Goal: Transaction & Acquisition: Obtain resource

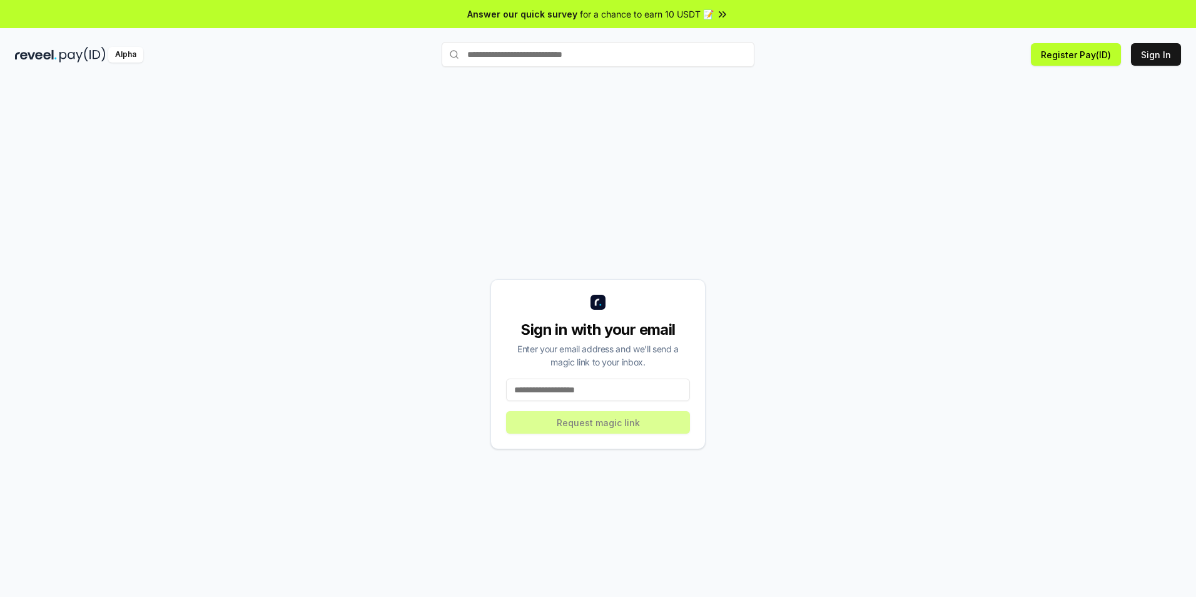
click at [597, 389] on input at bounding box center [598, 389] width 184 height 23
type input "**********"
click at [602, 423] on button "Request magic link" at bounding box center [598, 422] width 184 height 23
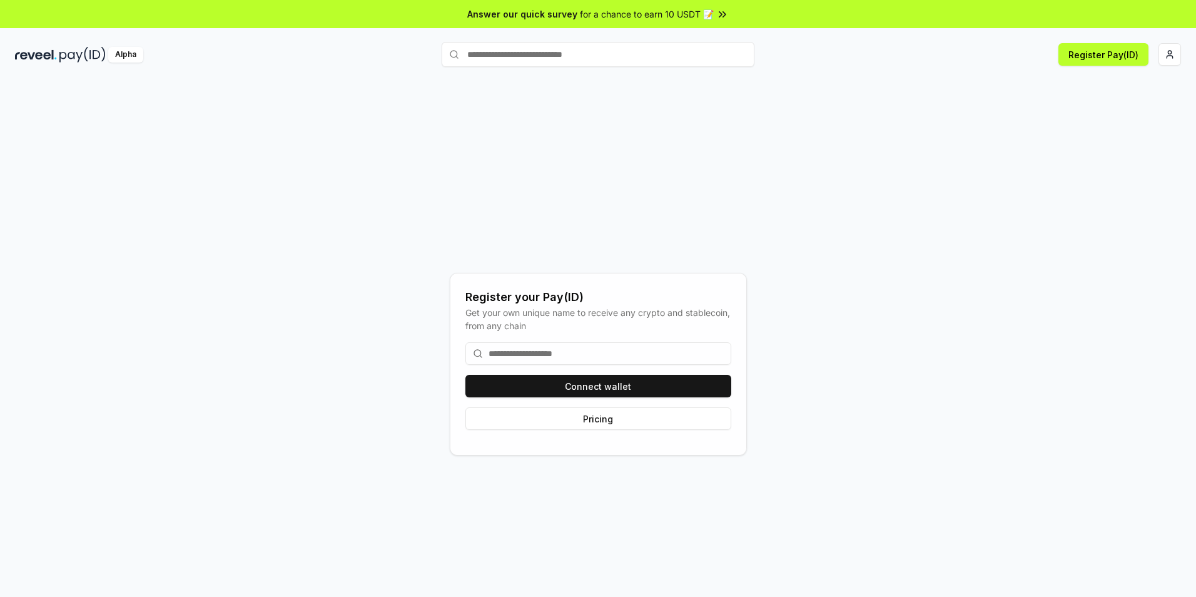
click at [561, 355] on input at bounding box center [598, 353] width 266 height 23
click at [550, 355] on input at bounding box center [598, 353] width 266 height 23
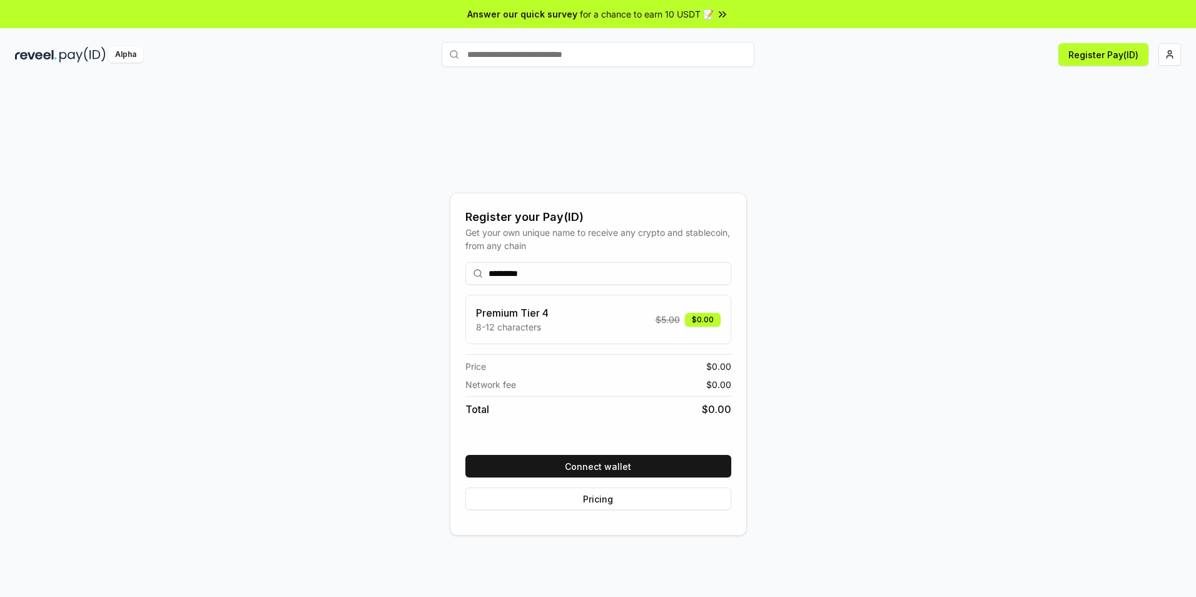
type input "*********"
click at [718, 288] on div "********* Premium Tier 4 8-12 characters $ 5.00 $0.00 Price $ 0.00 Network fee …" at bounding box center [598, 386] width 266 height 268
click at [599, 467] on button "Connect wallet" at bounding box center [598, 466] width 266 height 23
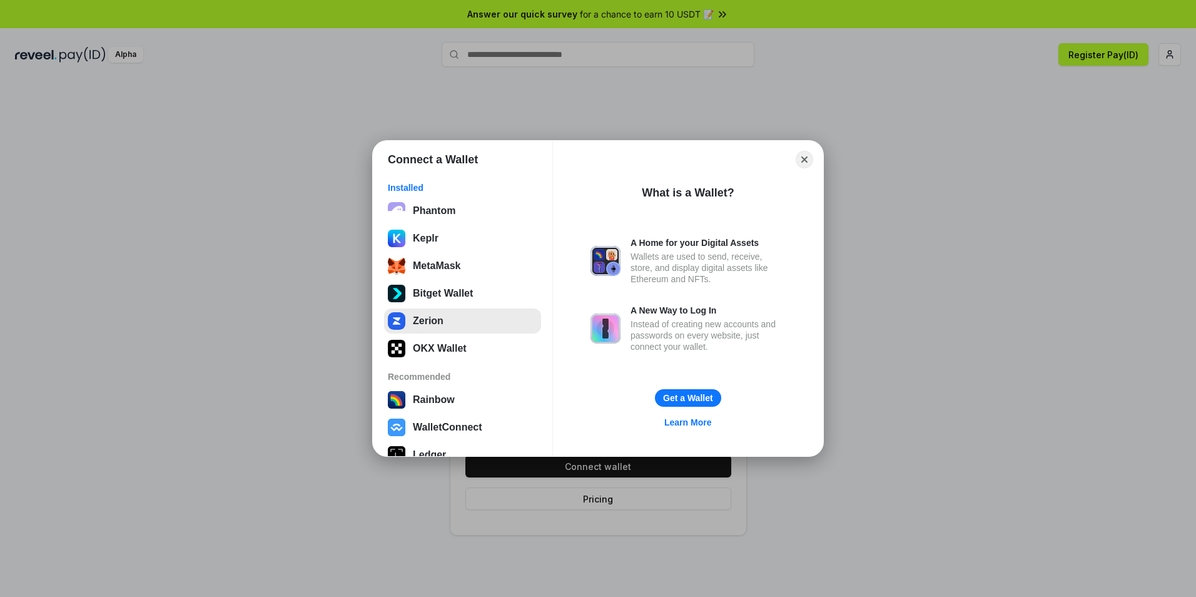
click at [435, 322] on button "Zerion" at bounding box center [462, 320] width 157 height 25
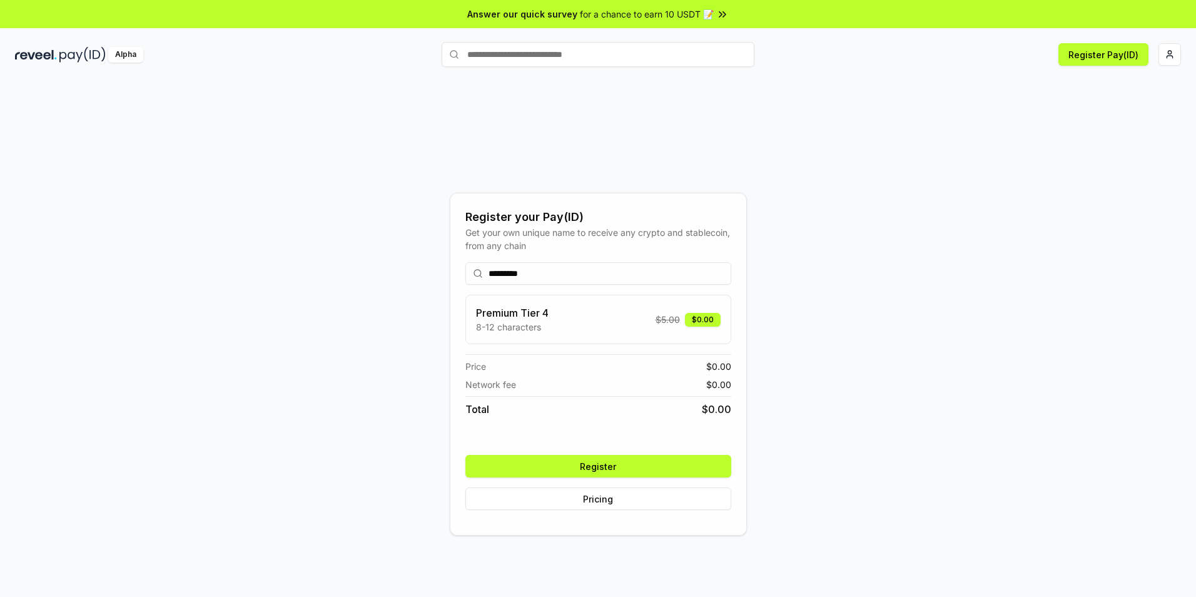
click at [607, 471] on button "Register" at bounding box center [598, 466] width 266 height 23
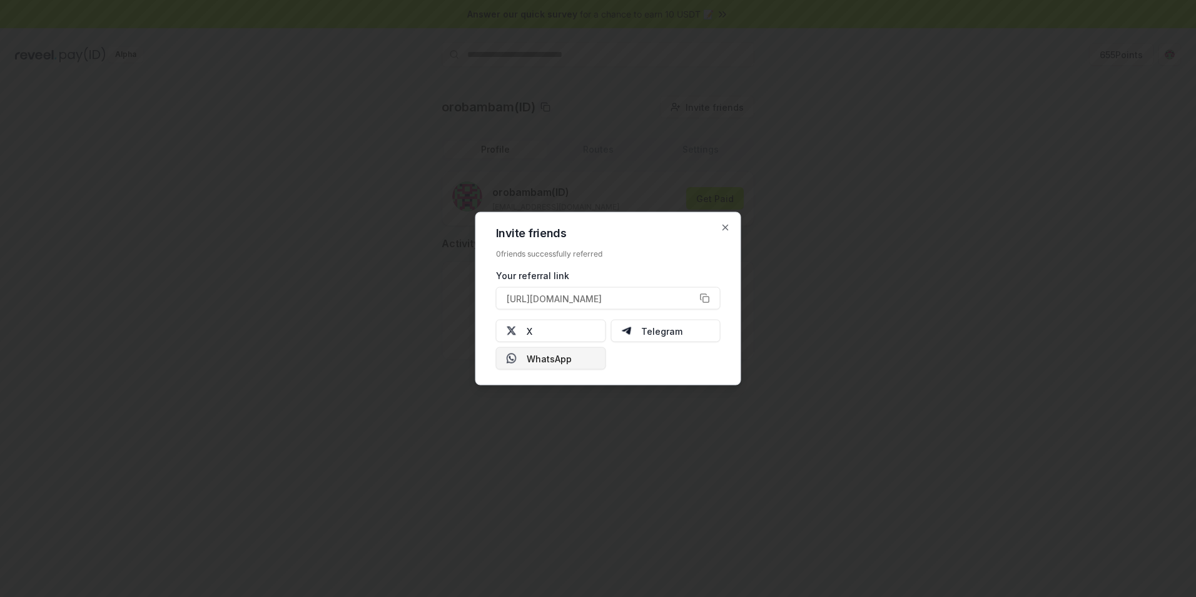
click at [563, 365] on button "WhatsApp" at bounding box center [551, 358] width 110 height 23
click at [703, 300] on button "[URL][DOMAIN_NAME]" at bounding box center [608, 298] width 224 height 23
click at [723, 227] on icon "button" at bounding box center [725, 228] width 10 height 10
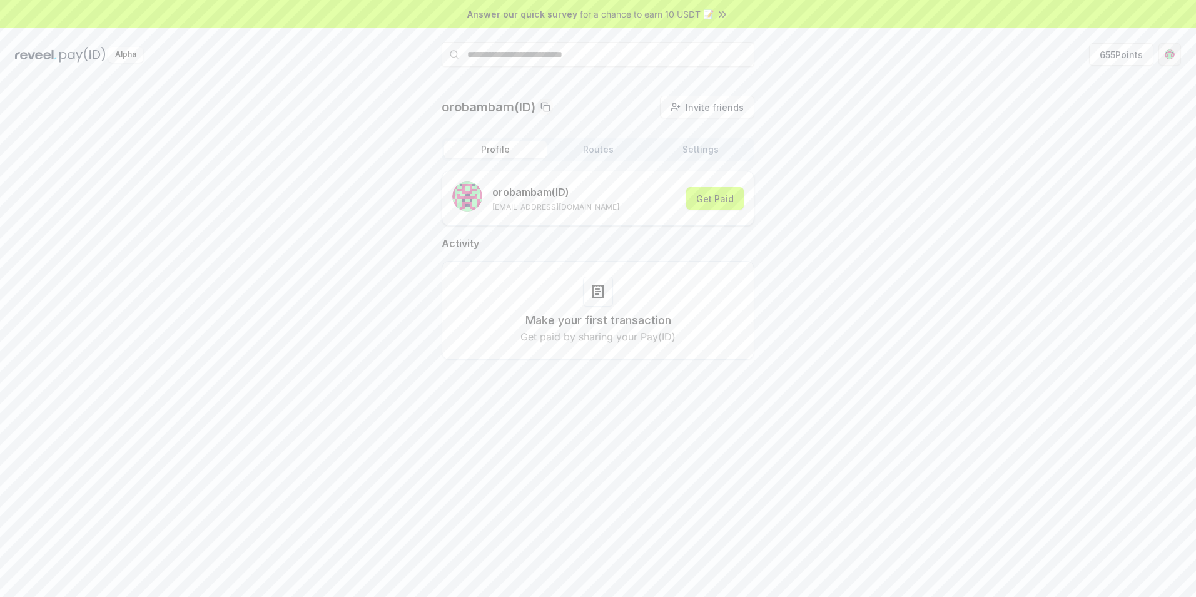
click at [1169, 56] on html "Answer our quick survey for a chance to earn 10 USDT 📝 Alpha 655 Points orobamb…" at bounding box center [598, 298] width 1196 height 597
click at [1108, 59] on html "Answer our quick survey for a chance to earn 10 USDT 📝 Alpha 655 Points orobamb…" at bounding box center [598, 298] width 1196 height 597
click at [1108, 59] on button "655 Points" at bounding box center [1121, 54] width 64 height 23
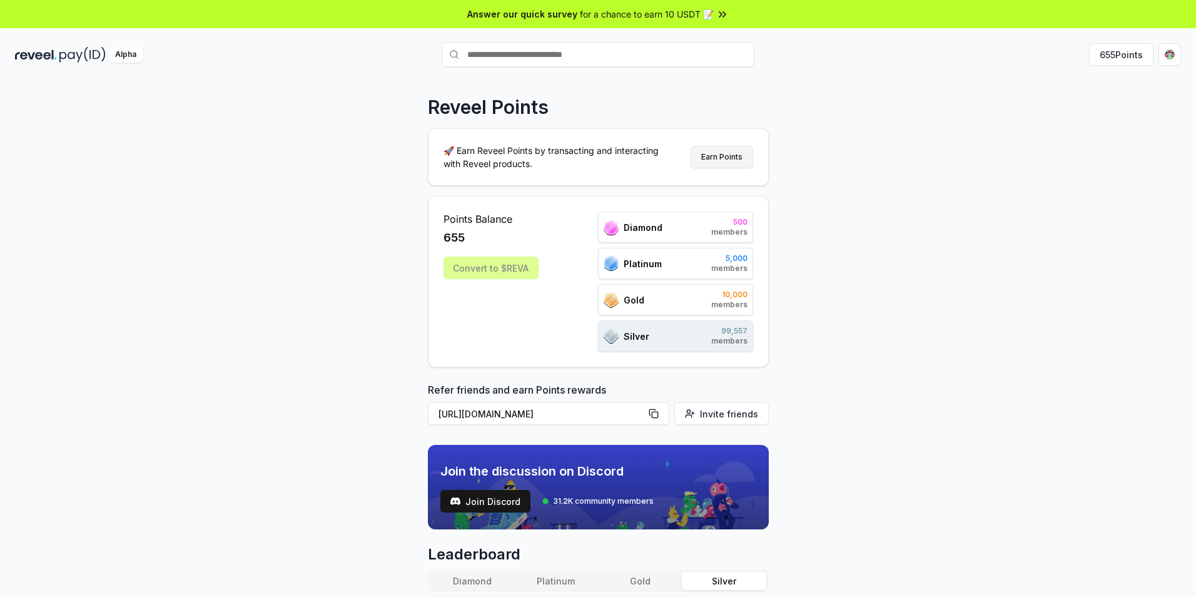
click at [723, 162] on button "Earn Points" at bounding box center [721, 157] width 63 height 23
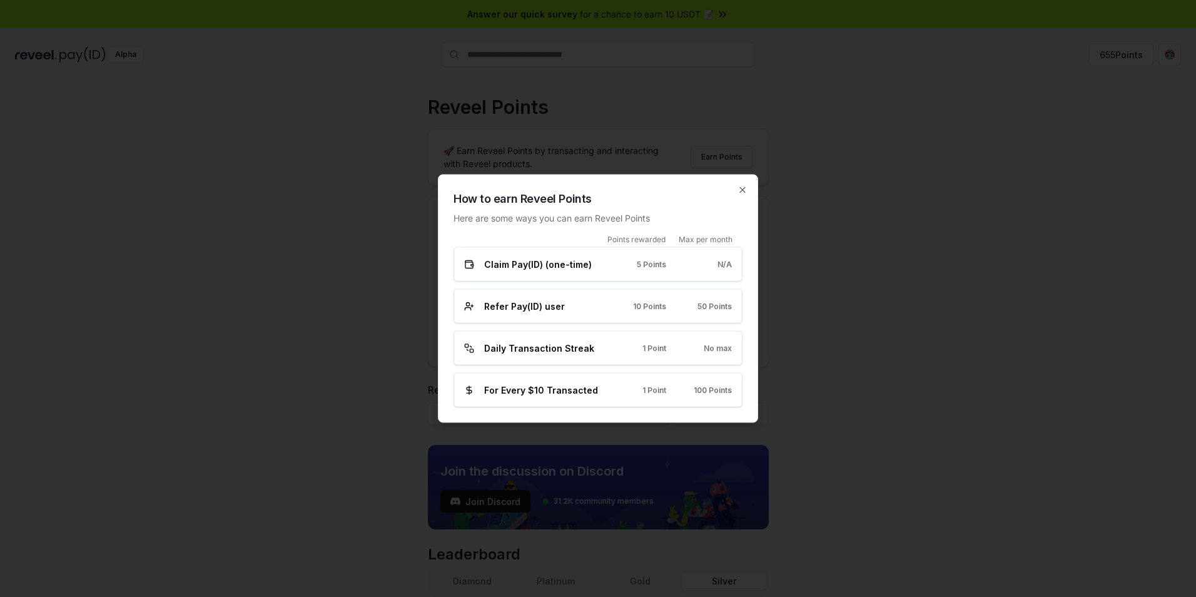
click at [737, 189] on div "How to earn Reveel Points Here are some ways you can earn Reveel Points Points …" at bounding box center [598, 298] width 320 height 248
click at [743, 192] on icon "button" at bounding box center [742, 190] width 10 height 10
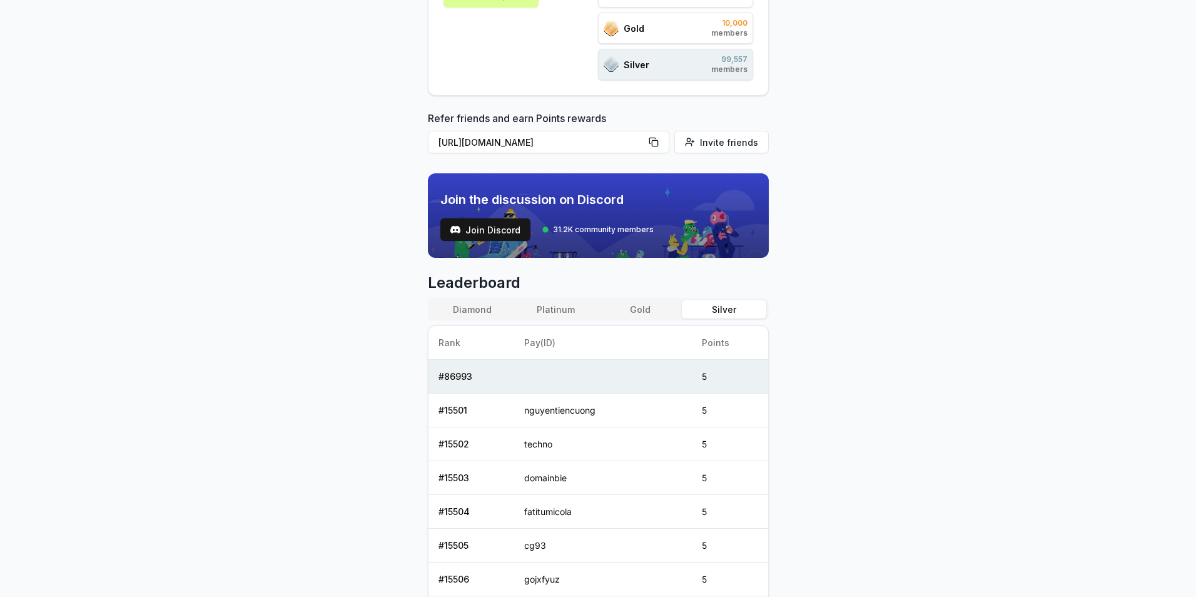
scroll to position [233, 0]
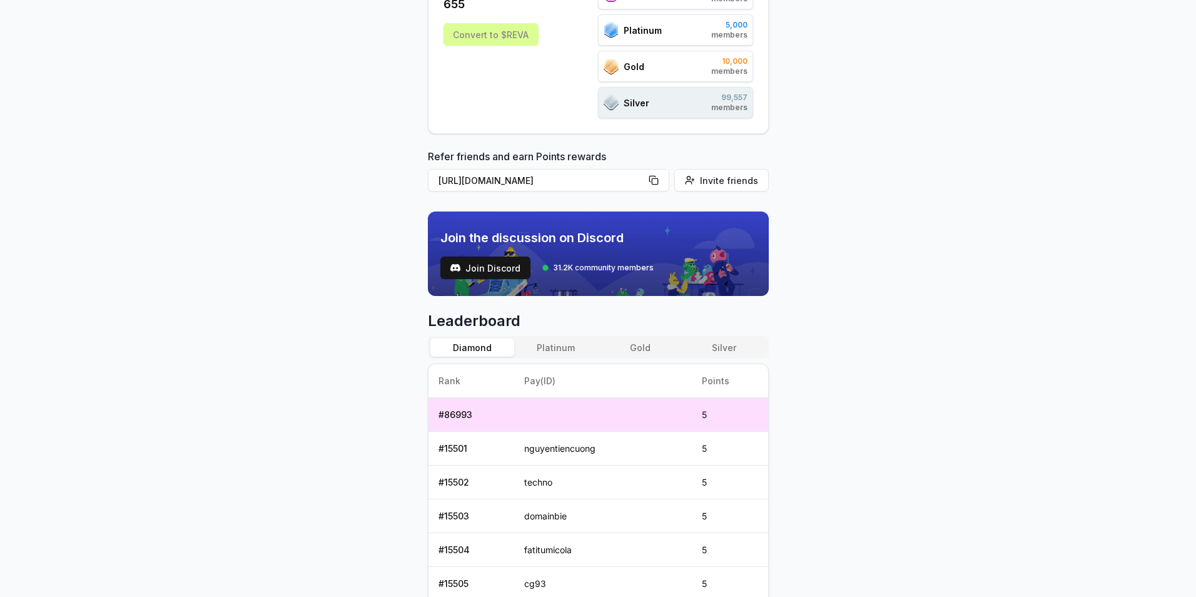
click at [475, 353] on button "Diamond" at bounding box center [472, 347] width 84 height 18
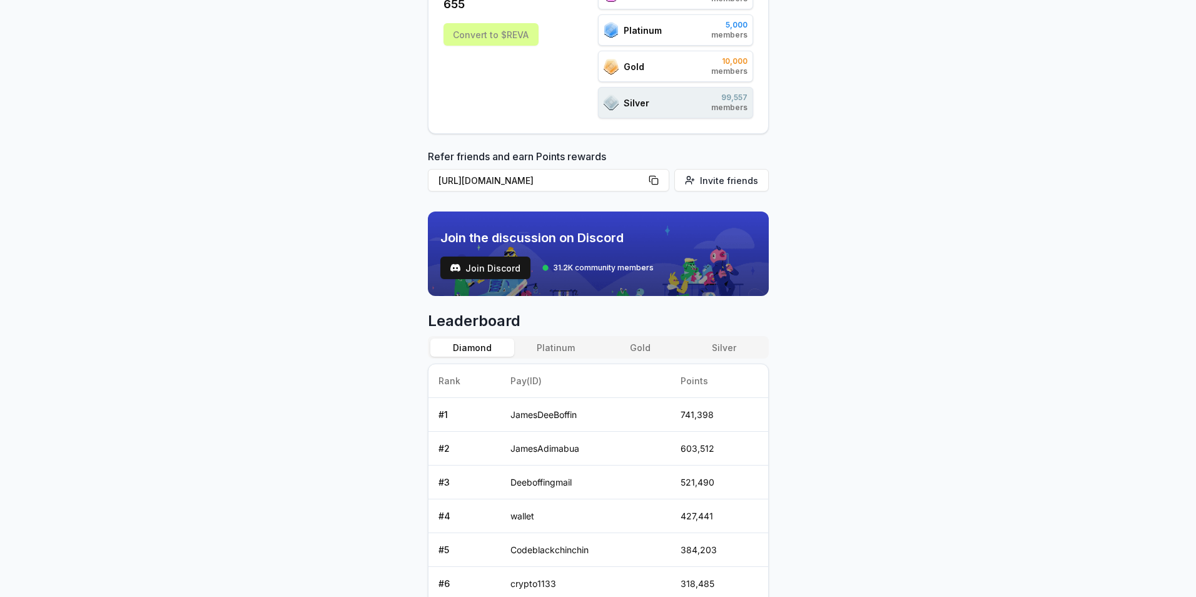
click at [558, 348] on button "Platinum" at bounding box center [556, 347] width 84 height 18
click at [640, 350] on button "Gold" at bounding box center [640, 347] width 84 height 18
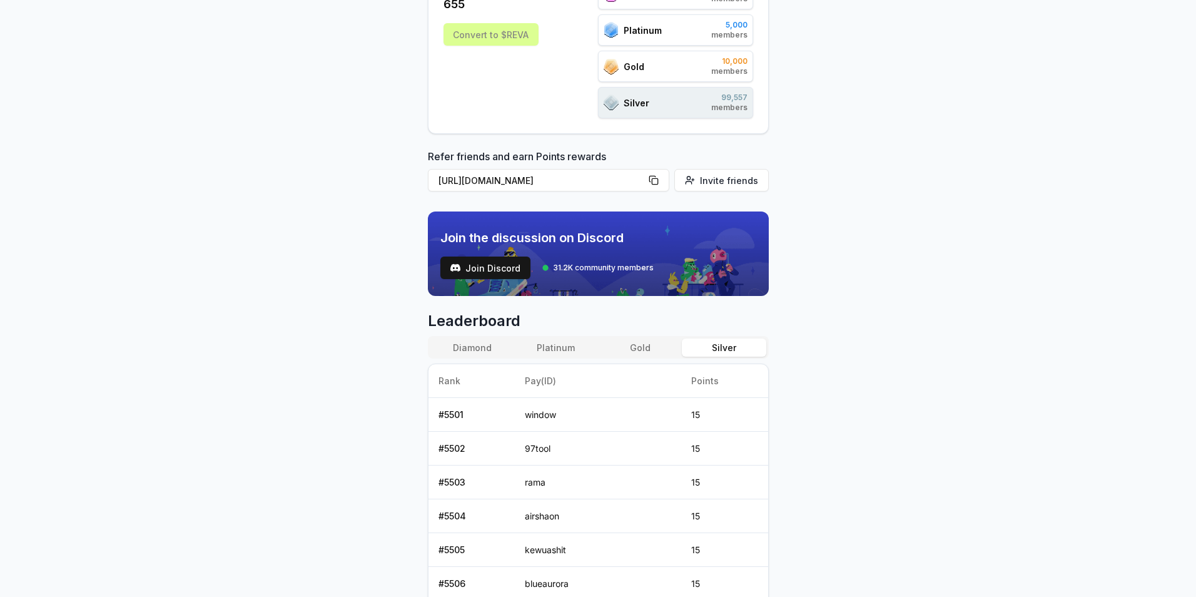
click at [719, 350] on button "Silver" at bounding box center [724, 347] width 84 height 18
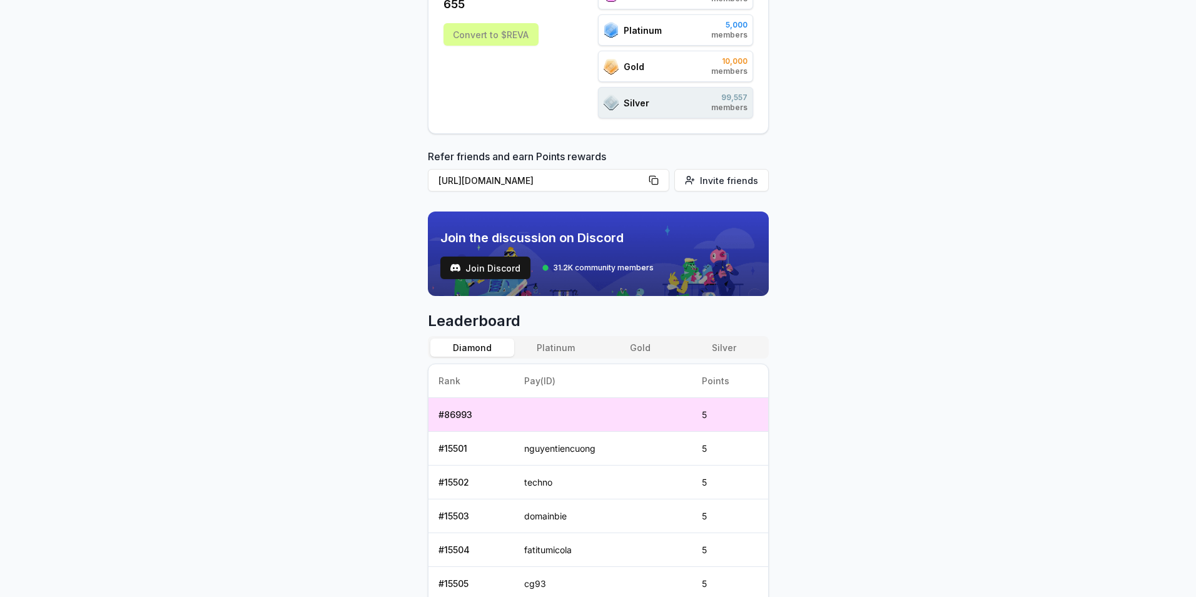
click at [475, 350] on button "Diamond" at bounding box center [472, 347] width 84 height 18
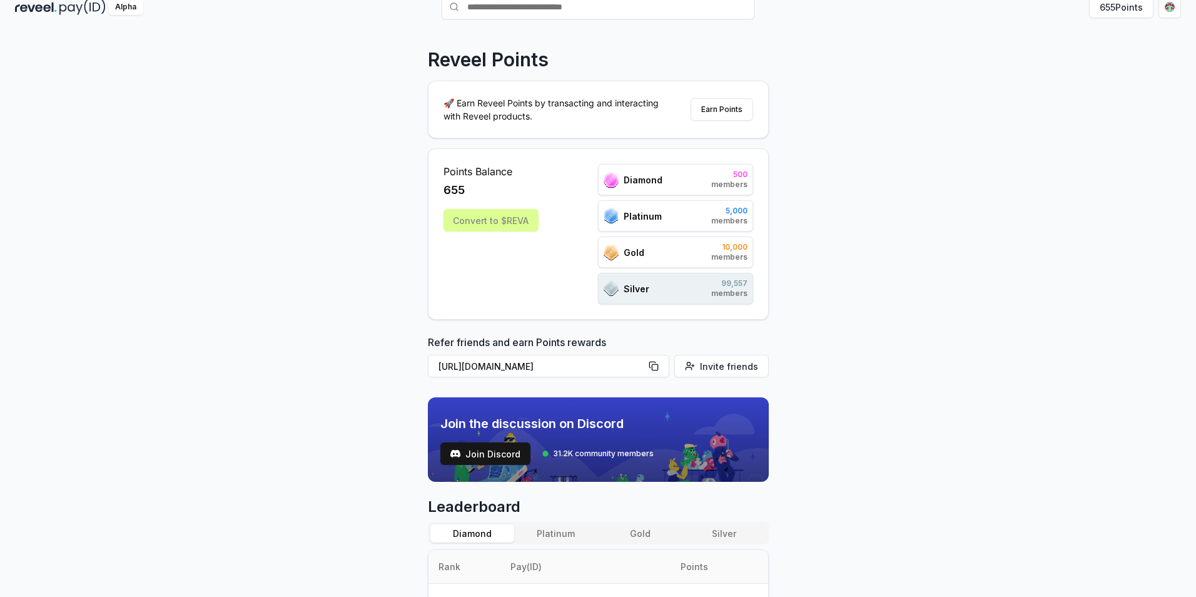
scroll to position [0, 0]
